Goal: Transaction & Acquisition: Subscribe to service/newsletter

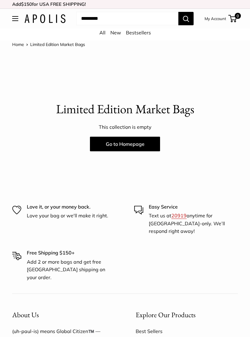
click at [139, 145] on link "Go to Homepage" at bounding box center [125, 144] width 70 height 15
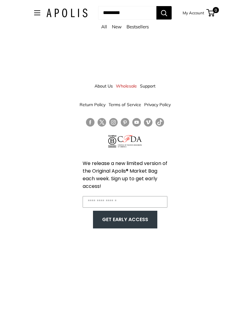
click at [118, 26] on link "New" at bounding box center [117, 27] width 10 height 6
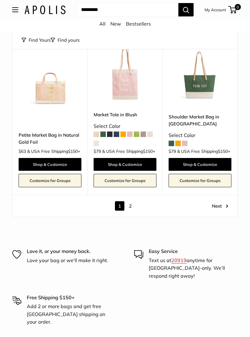
scroll to position [2550, 0]
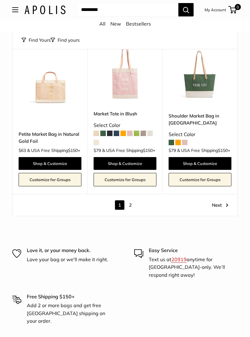
click at [220, 210] on link "Next" at bounding box center [220, 204] width 16 height 9
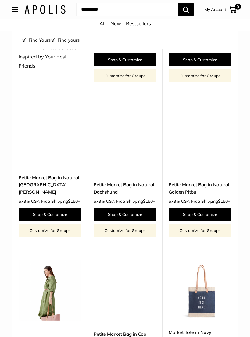
scroll to position [323, 0]
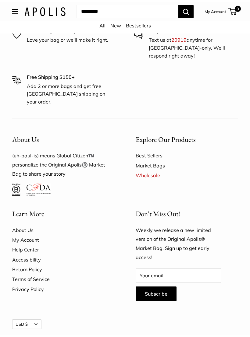
scroll to position [759, 0]
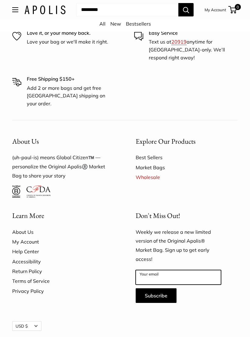
click at [203, 271] on input "Your email" at bounding box center [178, 277] width 85 height 15
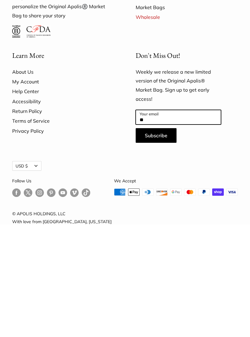
type input "*"
type input "**********"
click at [164, 241] on button "Subscribe" at bounding box center [156, 248] width 41 height 15
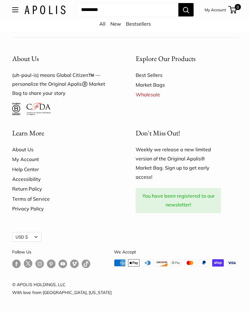
click at [156, 79] on link "Best Sellers" at bounding box center [187, 75] width 102 height 10
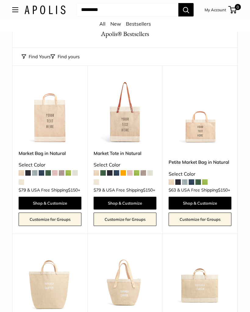
scroll to position [33, 0]
click at [93, 7] on input "Search..." at bounding box center [127, 9] width 102 height 13
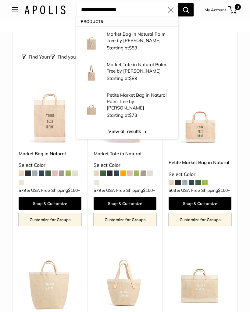
type input "**********"
click at [185, 9] on button "Search" at bounding box center [185, 9] width 15 height 13
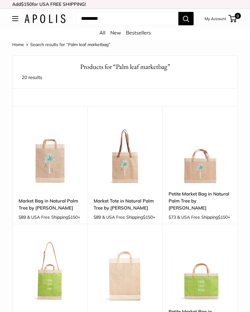
click at [104, 33] on link "All" at bounding box center [102, 33] width 6 height 6
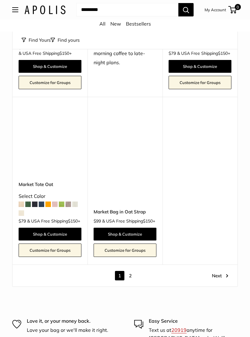
scroll to position [2528, 0]
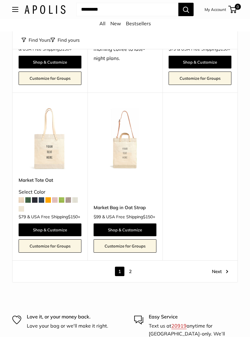
click at [221, 276] on link "Next" at bounding box center [220, 271] width 16 height 9
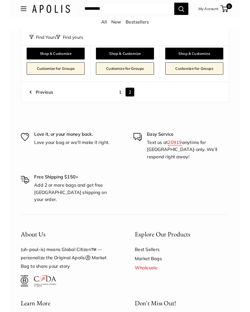
scroll to position [567, 0]
